Goal: Task Accomplishment & Management: Use online tool/utility

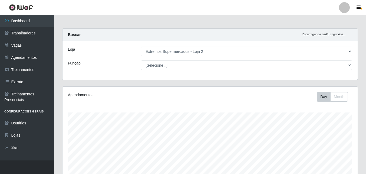
select select "521"
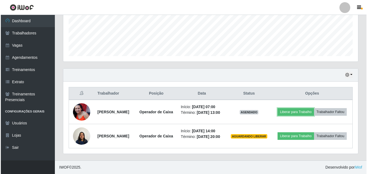
scroll to position [112, 295]
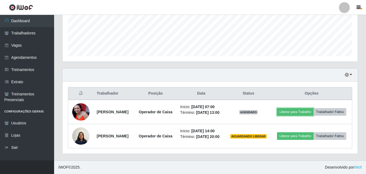
click at [313, 110] on button "Liberar para Trabalho" at bounding box center [295, 112] width 36 height 8
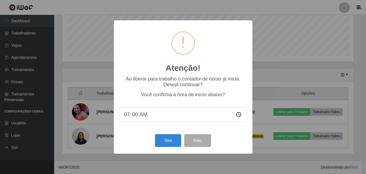
scroll to position [112, 292]
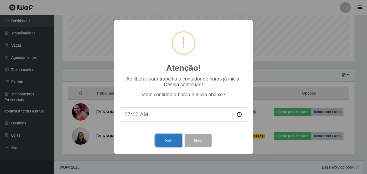
click at [175, 143] on button "Sim" at bounding box center [168, 140] width 26 height 13
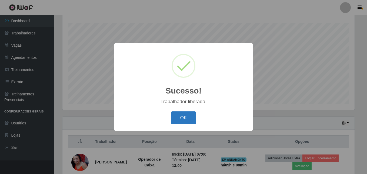
click at [175, 116] on button "OK" at bounding box center [183, 117] width 25 height 13
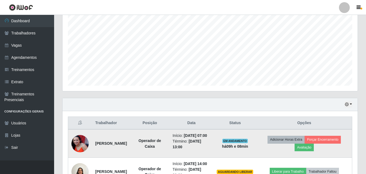
scroll to position [143, 0]
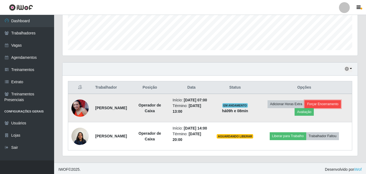
click at [325, 108] on button "Forçar Encerramento" at bounding box center [322, 104] width 36 height 8
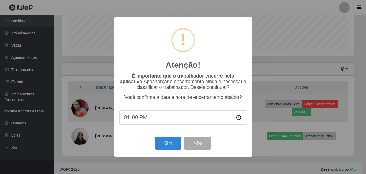
scroll to position [112, 292]
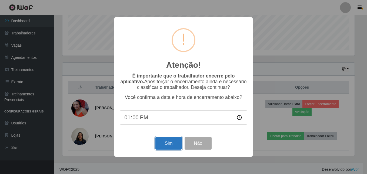
click at [172, 140] on button "Sim" at bounding box center [168, 142] width 26 height 13
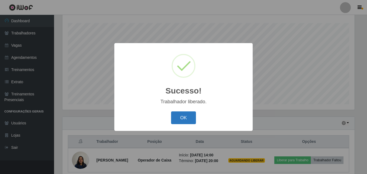
click at [177, 118] on button "OK" at bounding box center [183, 117] width 25 height 13
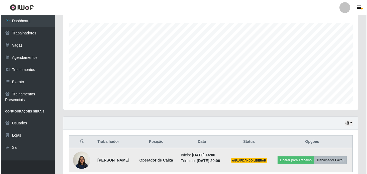
scroll to position [112, 295]
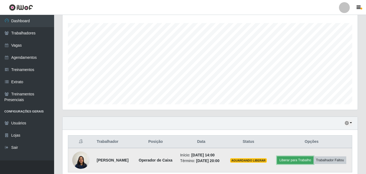
click at [313, 161] on button "Liberar para Trabalho" at bounding box center [295, 160] width 36 height 8
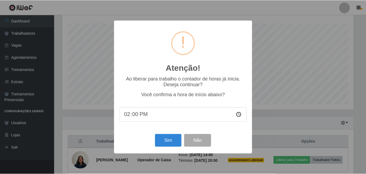
scroll to position [112, 292]
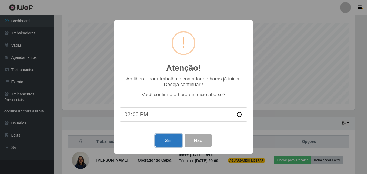
click at [163, 145] on button "Sim" at bounding box center [168, 140] width 26 height 13
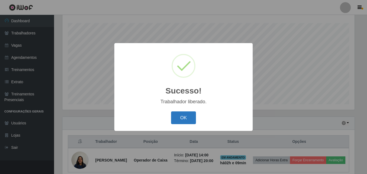
click at [182, 120] on button "OK" at bounding box center [183, 117] width 25 height 13
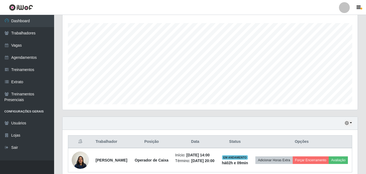
scroll to position [112, 295]
